Goal: Use online tool/utility: Utilize a website feature to perform a specific function

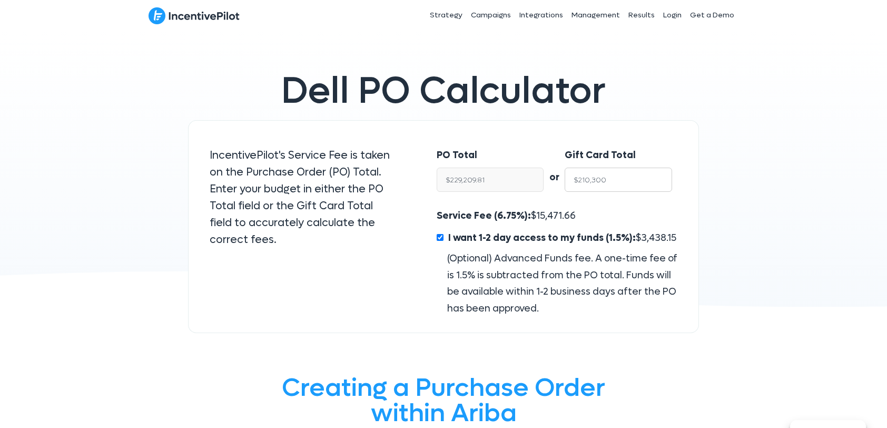
click at [595, 181] on input "$210,300" at bounding box center [619, 180] width 108 height 24
drag, startPoint x: 617, startPoint y: 181, endPoint x: 577, endPoint y: 181, distance: 39.5
click at [577, 181] on input "$210,300" at bounding box center [619, 180] width 108 height 24
type input "$3"
type input "$3.27"
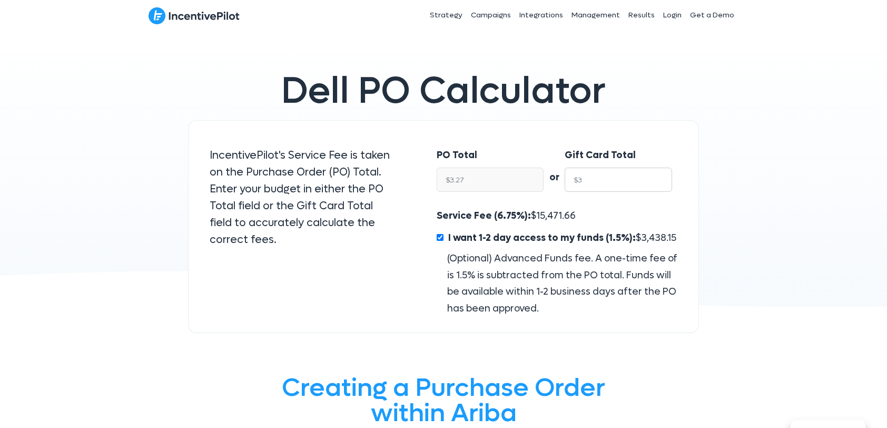
type input "$32"
type input "$34.88"
type input "$320"
type input "$348.77"
type input "$3200"
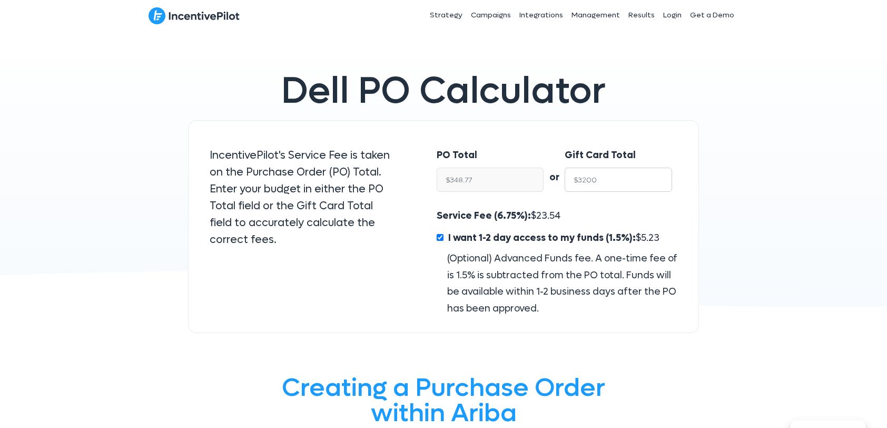
type input "$3,487.74"
click at [861, 254] on div "Dell PO Calculator IncentivePilot's Service Fee is taken on the Purchase Order …" at bounding box center [443, 188] width 887 height 314
click at [582, 179] on input "$3200" at bounding box center [619, 180] width 108 height 24
click at [725, 254] on div "Dell PO Calculator IncentivePilot's Service Fee is taken on the Purchase Order …" at bounding box center [443, 188] width 887 height 314
drag, startPoint x: 586, startPoint y: 183, endPoint x: 553, endPoint y: 179, distance: 32.9
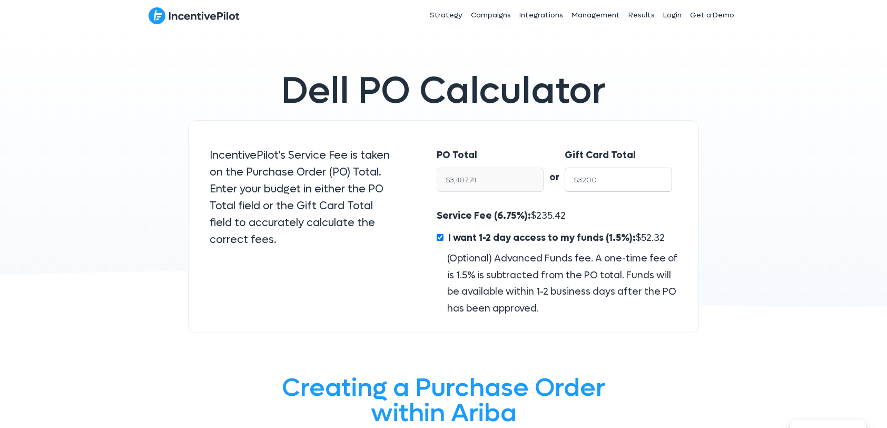
click at [553, 179] on div "PO Total $3,487.74 or Gift Card Total $3200" at bounding box center [557, 172] width 262 height 72
type input "1"
type input "$1.09"
type input "10"
type input "$10.90"
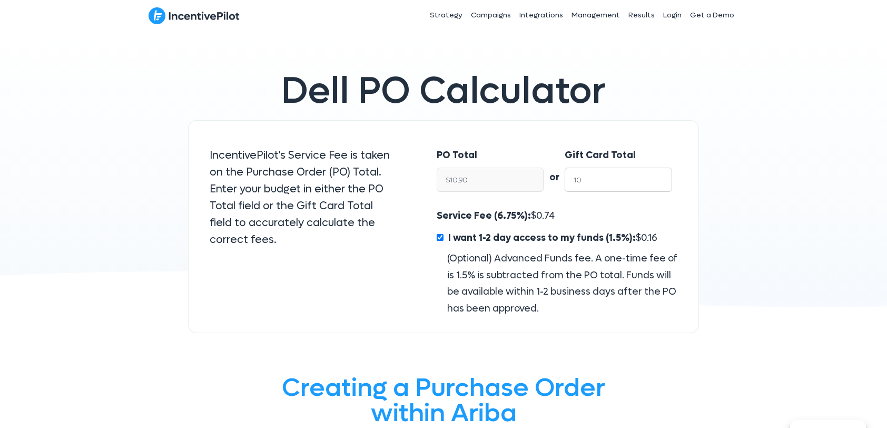
type input "100"
type input "$108.99"
type input "1000"
type input "$1,089.92"
type input "1000"
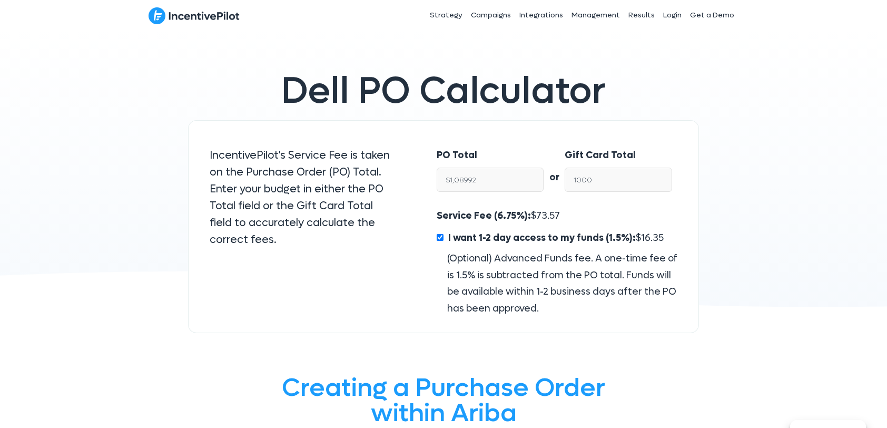
drag, startPoint x: 766, startPoint y: 229, endPoint x: 759, endPoint y: 229, distance: 6.3
click at [766, 230] on div "Dell PO Calculator IncentivePilot's Service Fee is taken on the Purchase Order …" at bounding box center [443, 188] width 887 height 314
